Goal: Answer question/provide support

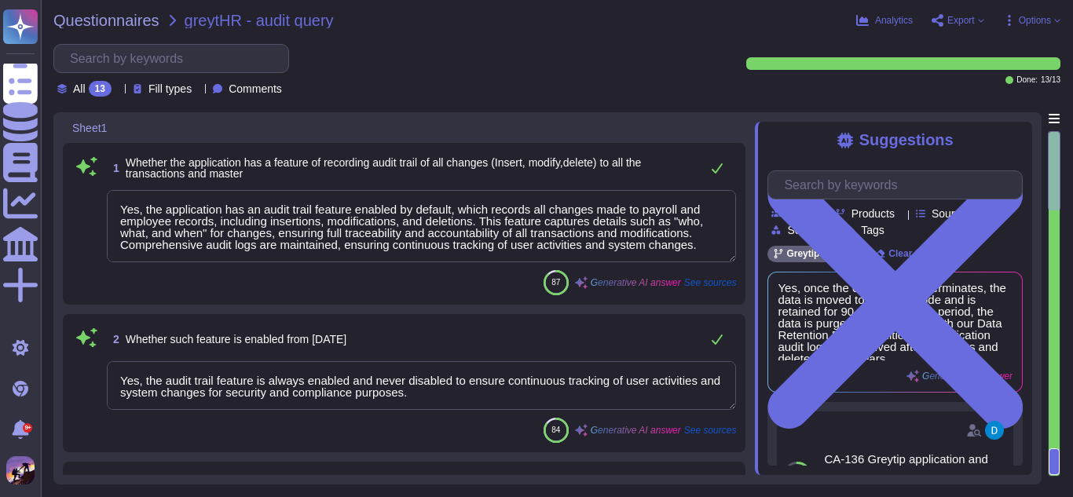
type textarea "Yes, the application has an audit trail feature enabled by default, which recor…"
type textarea "Yes, the audit trail feature is always enabled and never disabled to ensure con…"
type textarea "No, the audit trail feature cannot be disabled. It is always enabled to ensure …"
type textarea "Yes, the audit trail feature is always enabled and never disabled to ensure con…"
type textarea "Audit logging is configured as set out above."
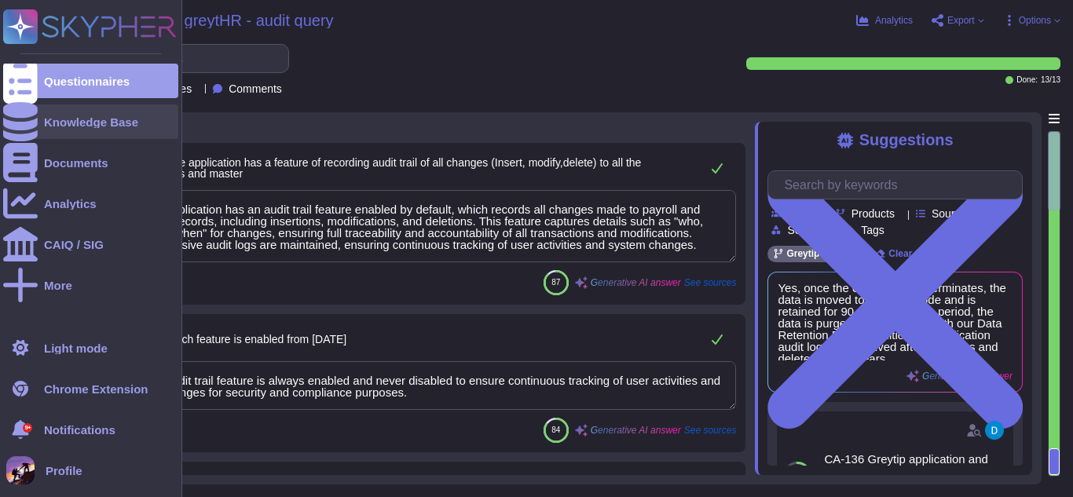
click at [42, 124] on div "Knowledge Base" at bounding box center [90, 122] width 175 height 35
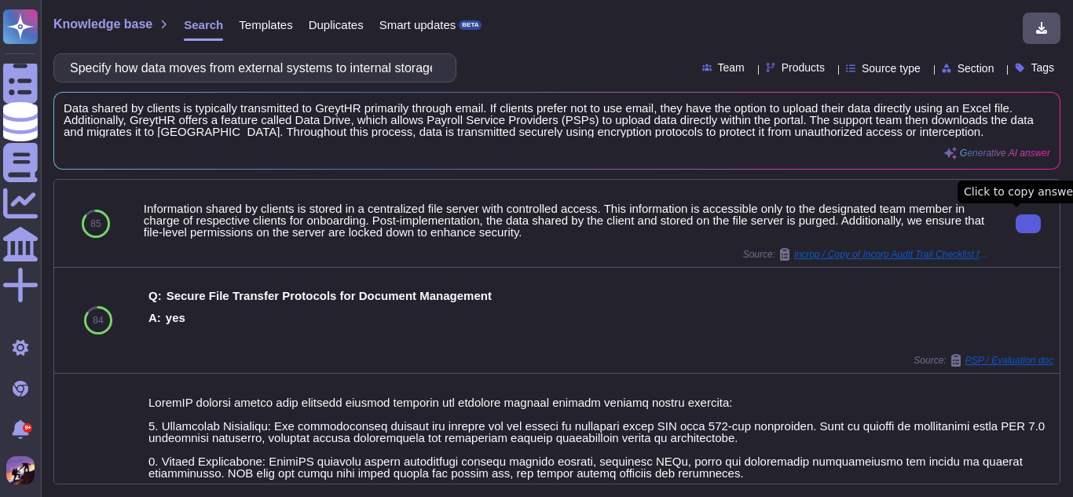
click at [1016, 226] on button at bounding box center [1028, 224] width 25 height 19
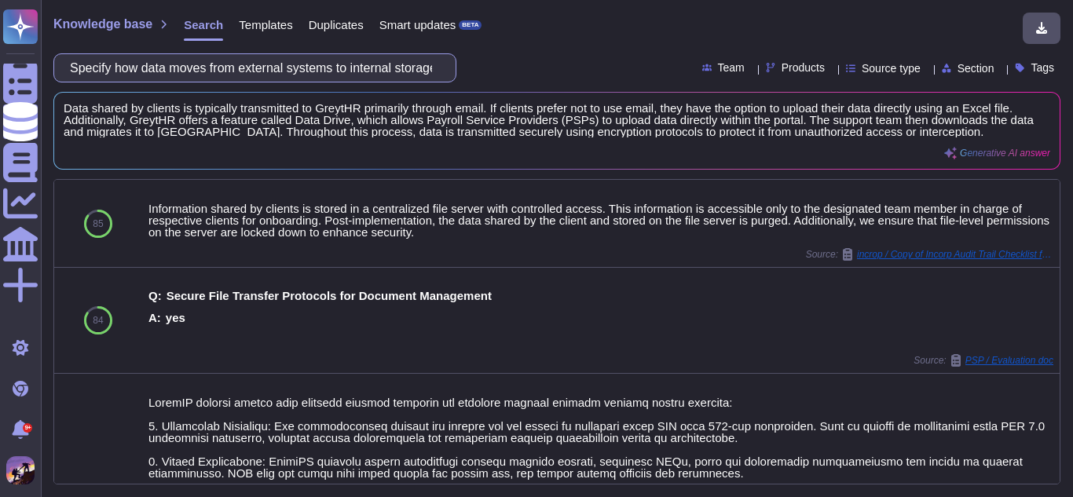
click at [430, 77] on input "Specify how data moves from external systems to internal storage." at bounding box center [251, 68] width 378 height 28
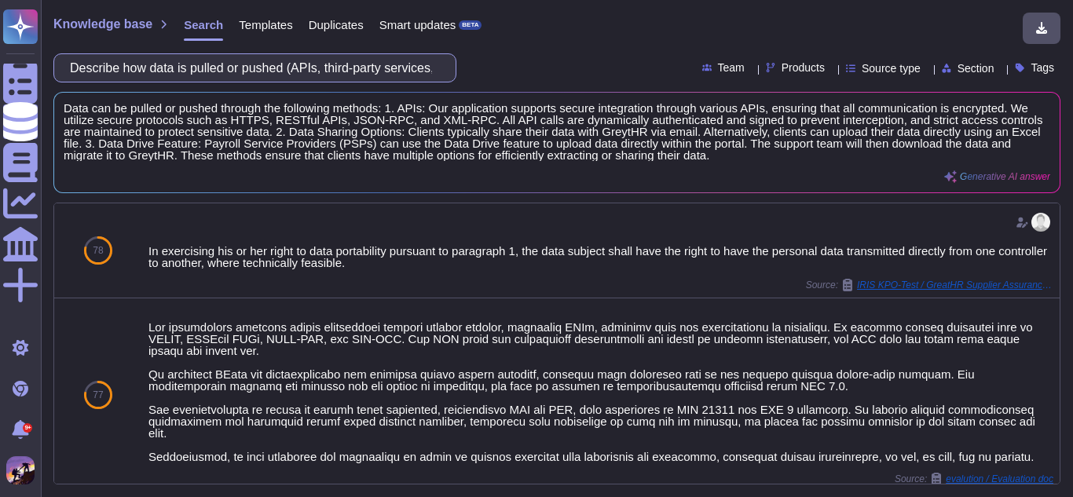
click at [402, 72] on input "Describe how data is pulled or pushed (APIs, third-party services, manual uploa…" at bounding box center [251, 68] width 378 height 28
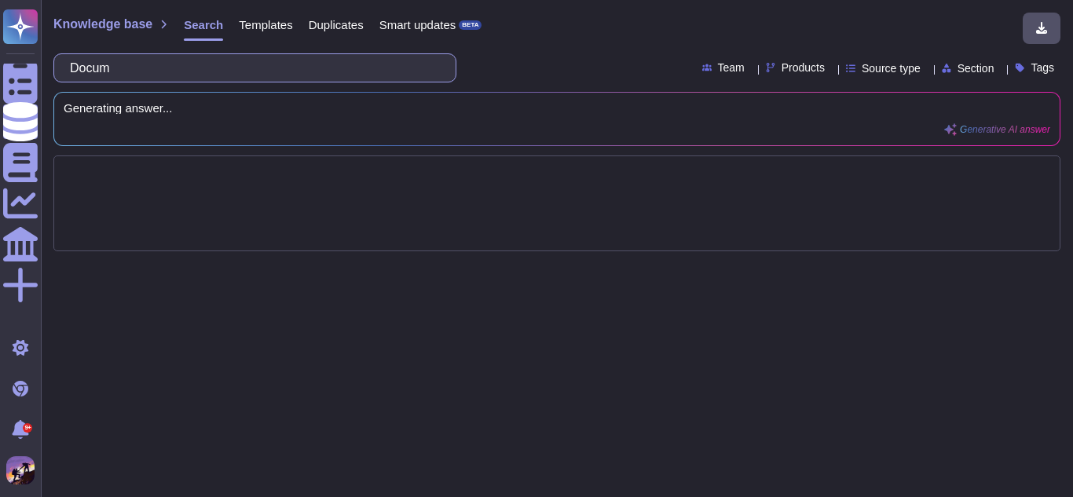
type input "Doc"
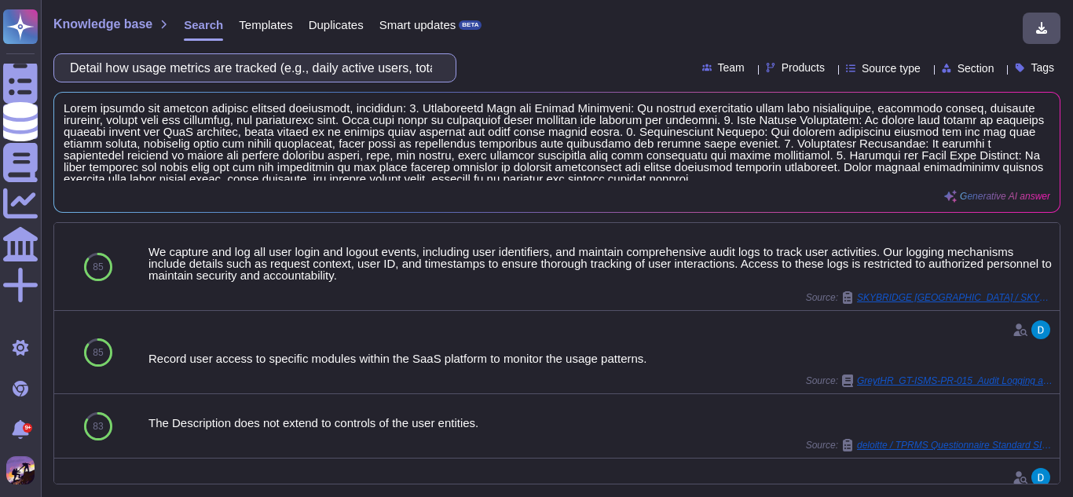
click at [394, 60] on input "Detail how usage metrics are tracked (e.g., daily active users, total requests)." at bounding box center [251, 68] width 378 height 28
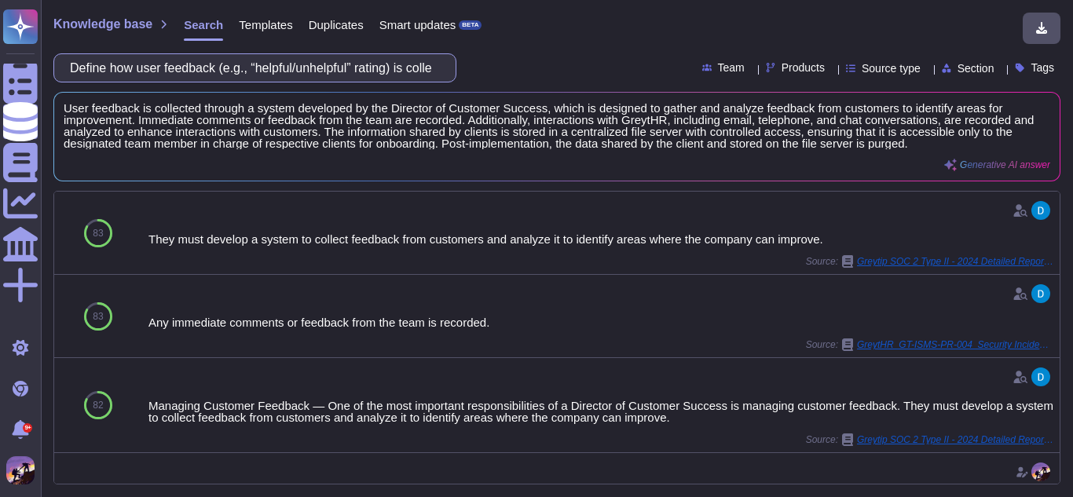
click at [426, 72] on input "Define how user feedback (e.g., “helpful/unhelpful” rating) is collected and st…" at bounding box center [251, 68] width 378 height 28
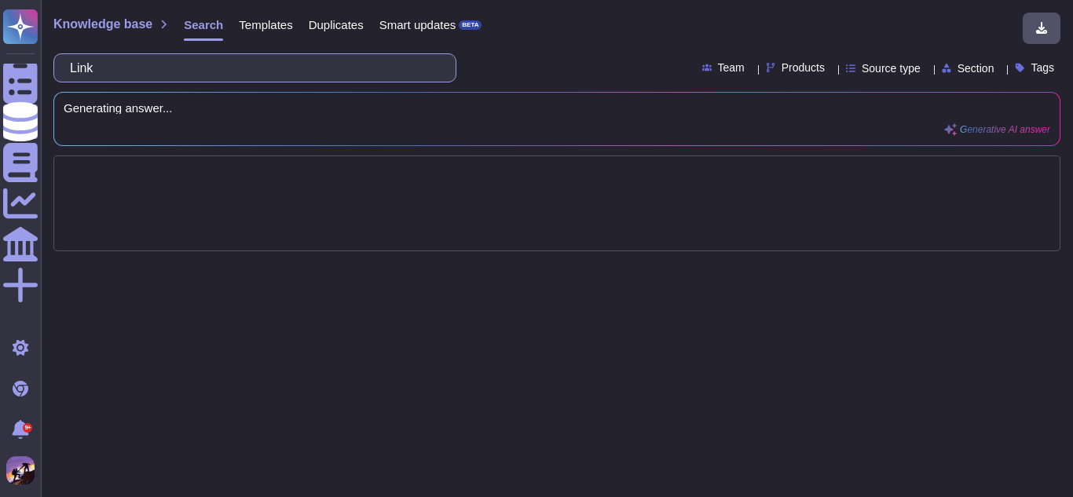
type input "Li"
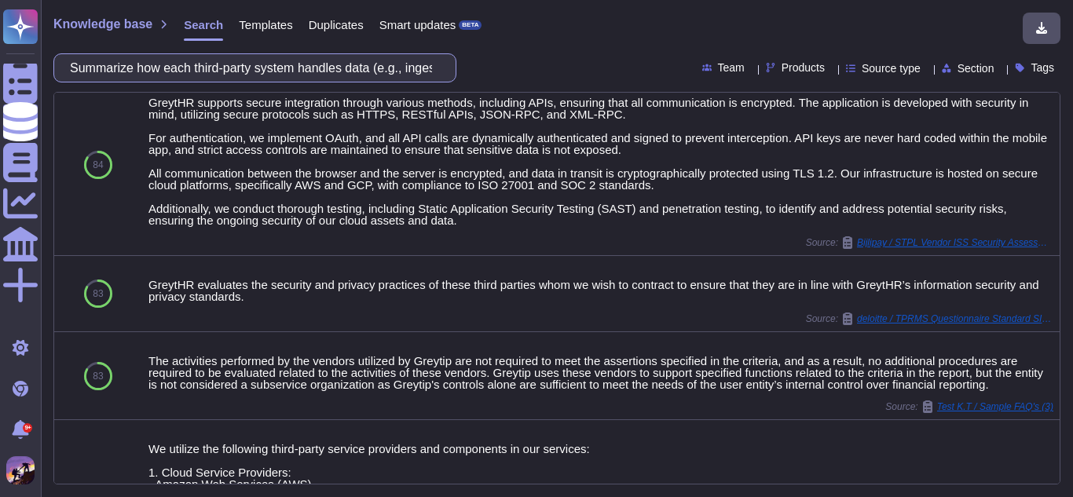
click at [347, 68] on input "Summarize how each third-party system handles data (e.g., ingestion from Slack,…" at bounding box center [251, 68] width 378 height 28
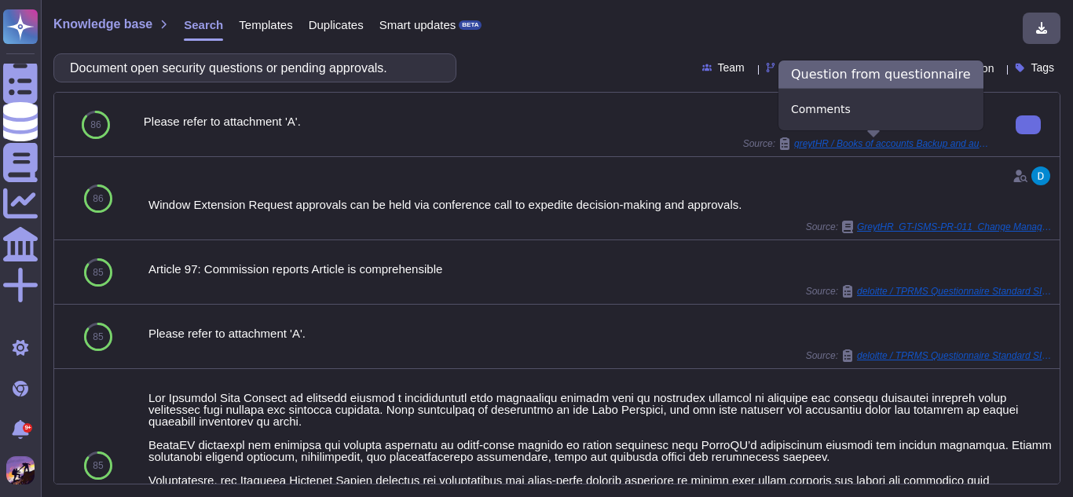
click at [896, 144] on span "greytHR / Books of accounts Backup and audit trail (2) (1) (1)" at bounding box center [892, 143] width 196 height 9
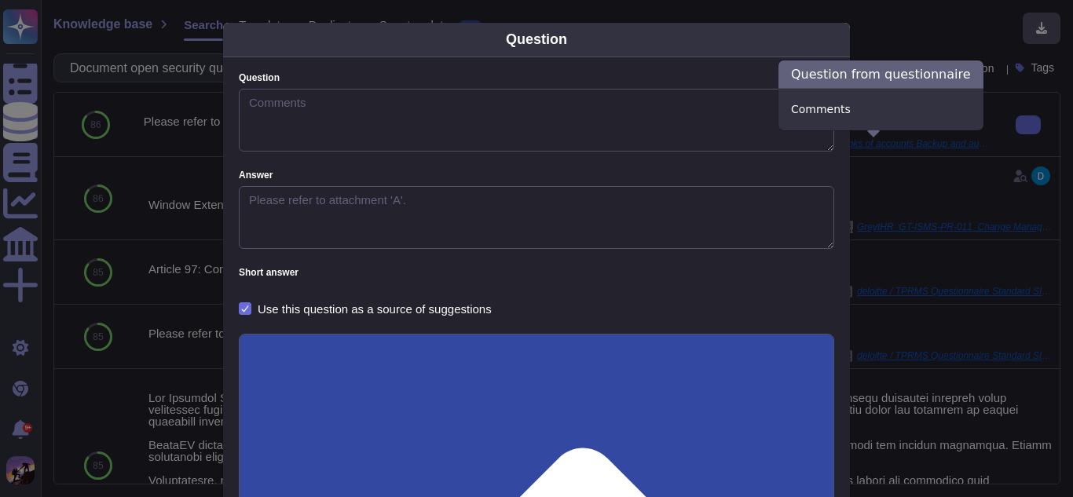
type textarea "Comments"
type textarea "Please refer to attachment 'A'."
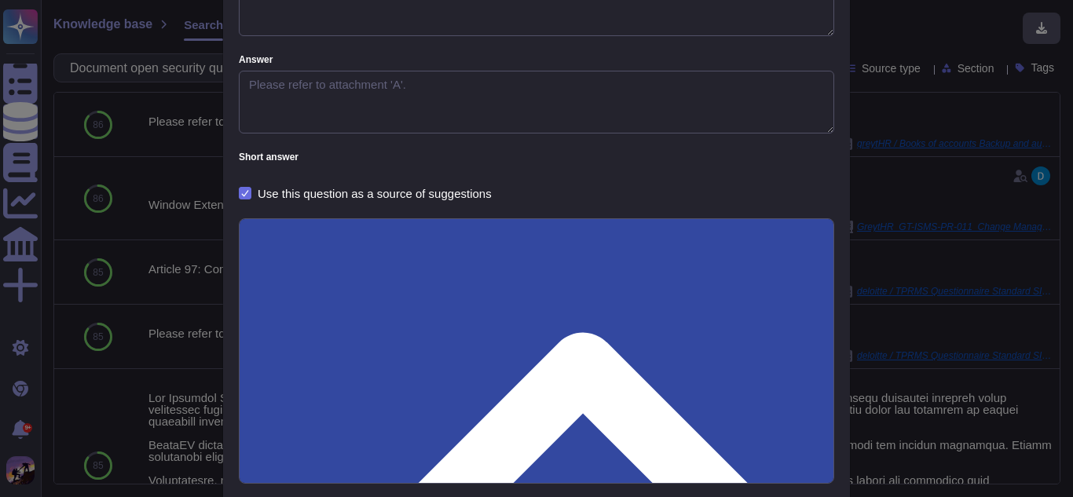
scroll to position [197, 0]
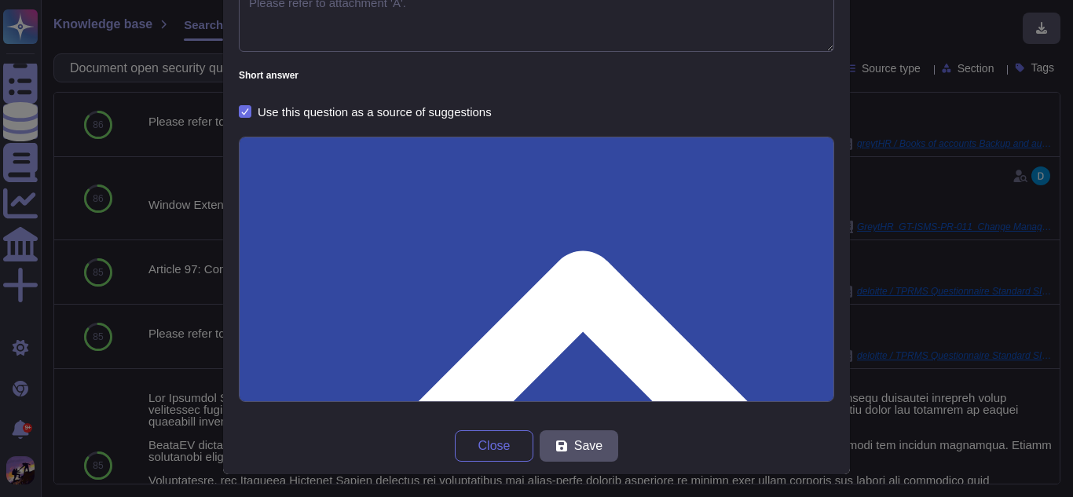
click at [908, 167] on div "Question Question Comments Answer Please refer to attachment 'A'. Short answer …" at bounding box center [536, 248] width 1073 height 497
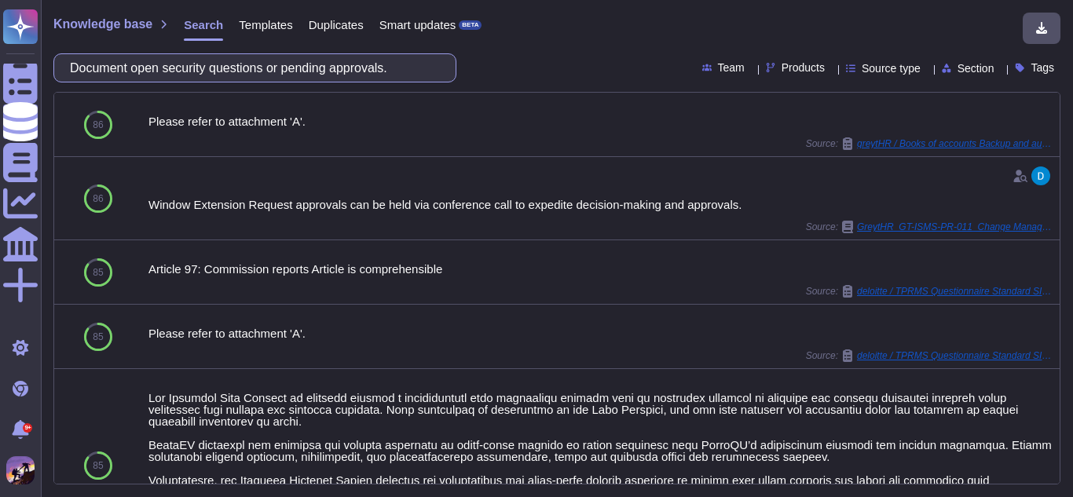
click at [405, 70] on input "Document open security questions or pending approvals." at bounding box center [251, 68] width 378 height 28
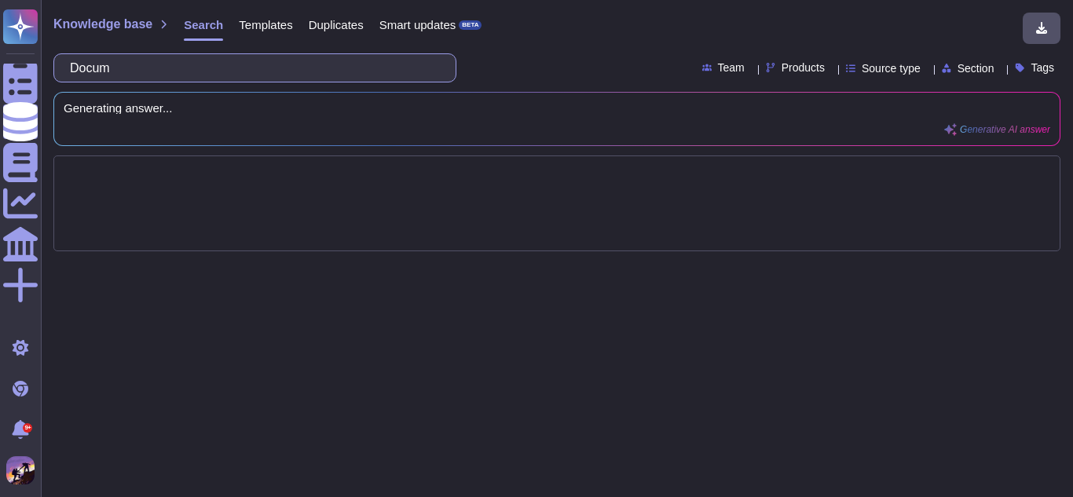
type input "Doc"
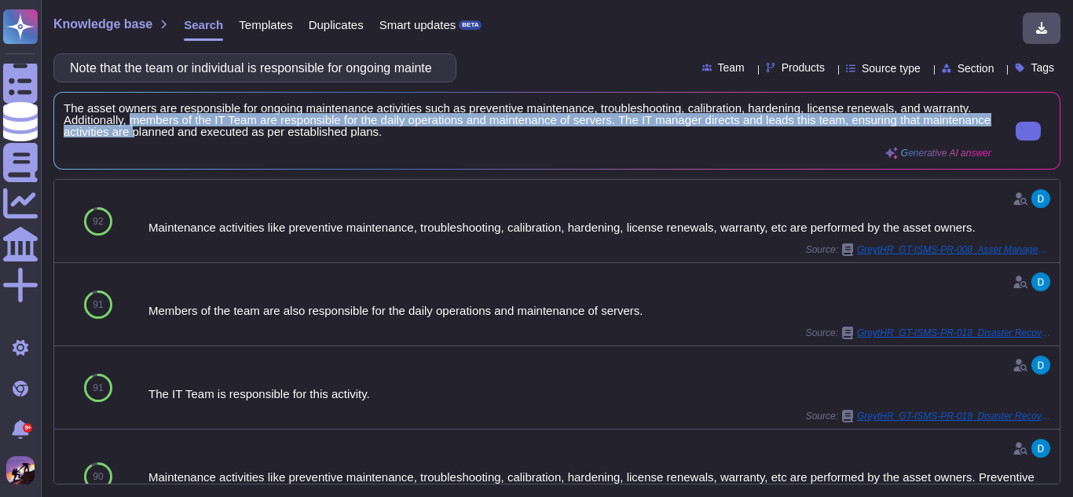
scroll to position [2, 0]
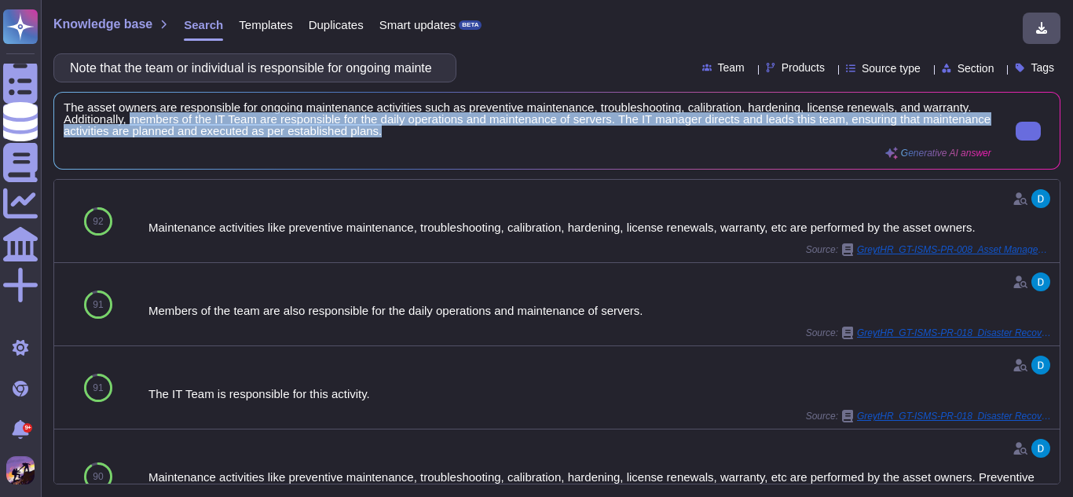
drag, startPoint x: 130, startPoint y: 123, endPoint x: 454, endPoint y: 132, distance: 323.9
click at [454, 132] on span "The asset owners are responsible for ongoing maintenance activities such as pre…" at bounding box center [528, 119] width 928 height 35
copy span "members of the IT Team are responsible for the daily operations and maintenance…"
